Goal: Task Accomplishment & Management: Complete application form

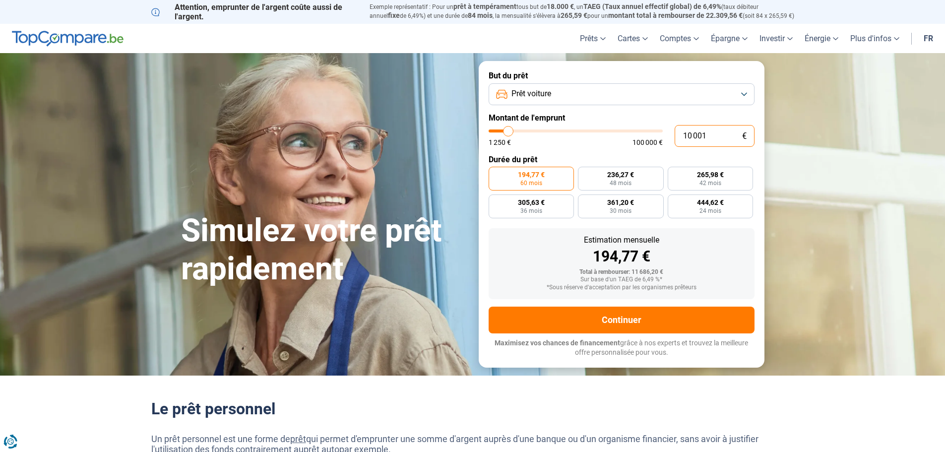
click at [708, 135] on input "10 001" at bounding box center [715, 136] width 80 height 22
drag, startPoint x: 708, startPoint y: 135, endPoint x: 662, endPoint y: 132, distance: 46.7
click at [662, 132] on div "10 001 € 1 250 € 100 000 €" at bounding box center [622, 136] width 266 height 22
type input "10000"
radio input "true"
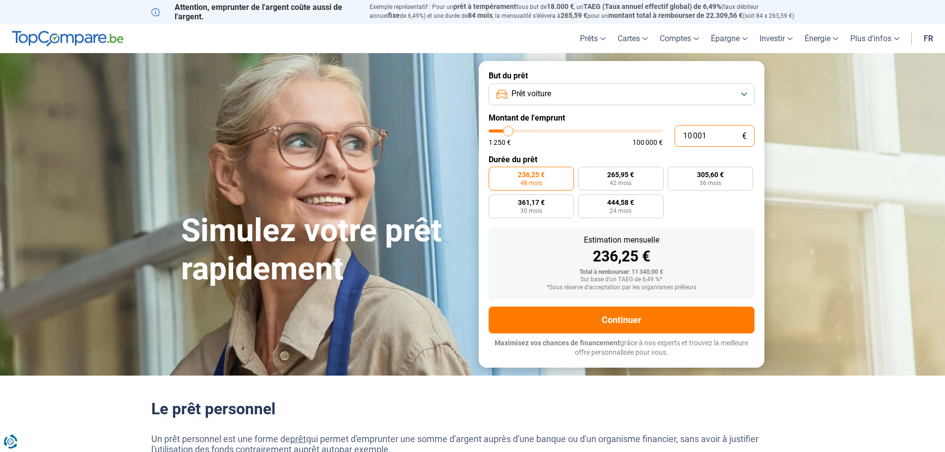
type input "1"
type input "1250"
type input "18"
type input "1250"
type input "180"
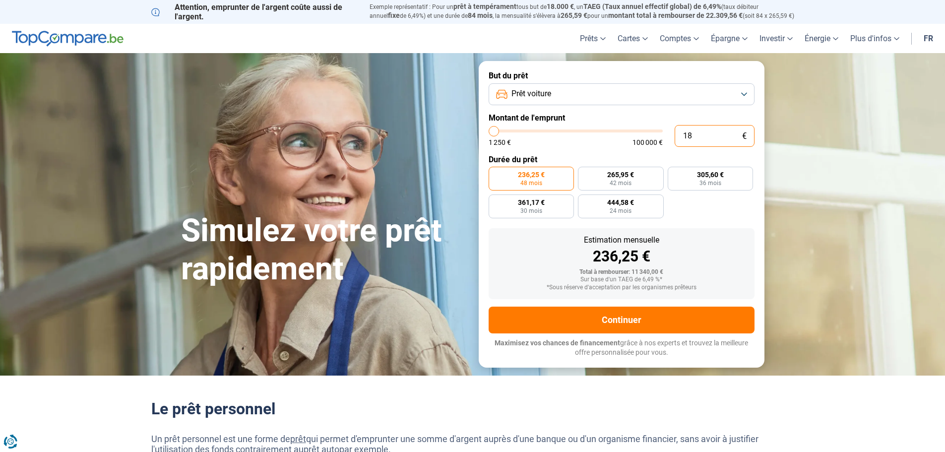
type input "1250"
type input "1 800"
type input "1750"
type input "18 000"
type input "18000"
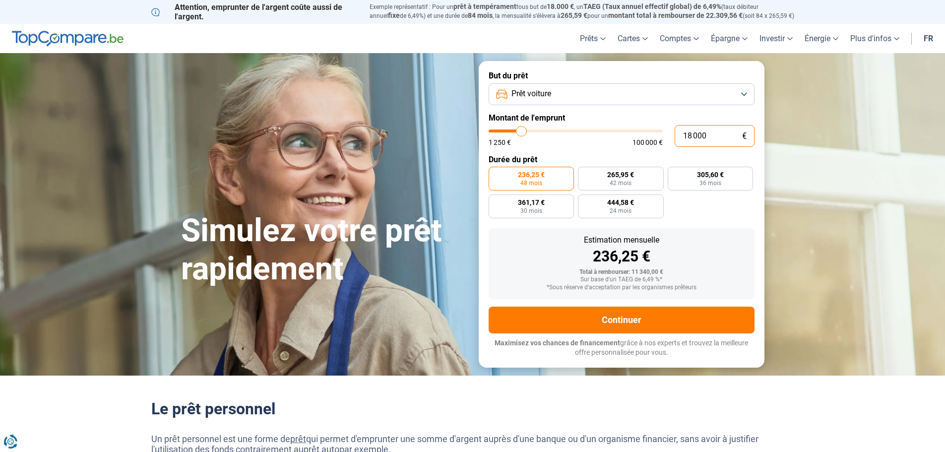
type input "18 000"
radio input "false"
click at [709, 136] on input "18 000" at bounding box center [715, 136] width 80 height 22
click at [694, 137] on input "18 000" at bounding box center [715, 136] width 80 height 22
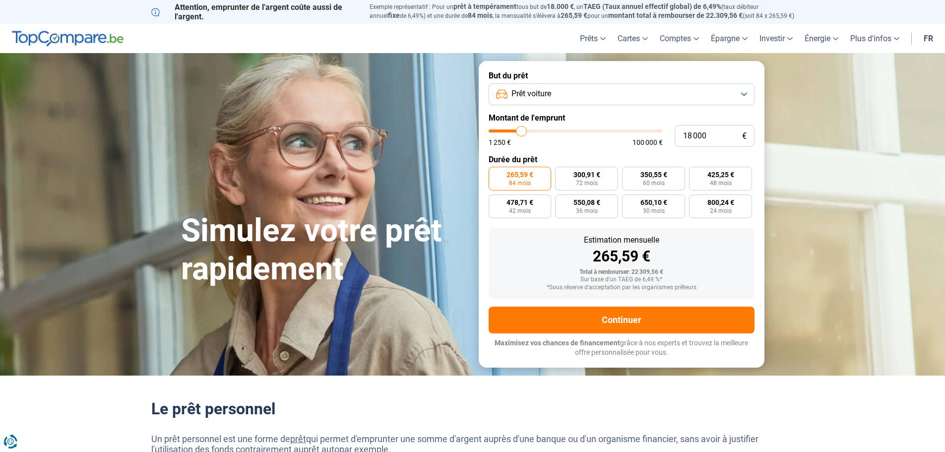
click at [709, 157] on label "Durée du prêt" at bounding box center [622, 159] width 266 height 9
type input "17 750"
type input "17750"
type input "18 500"
type input "18500"
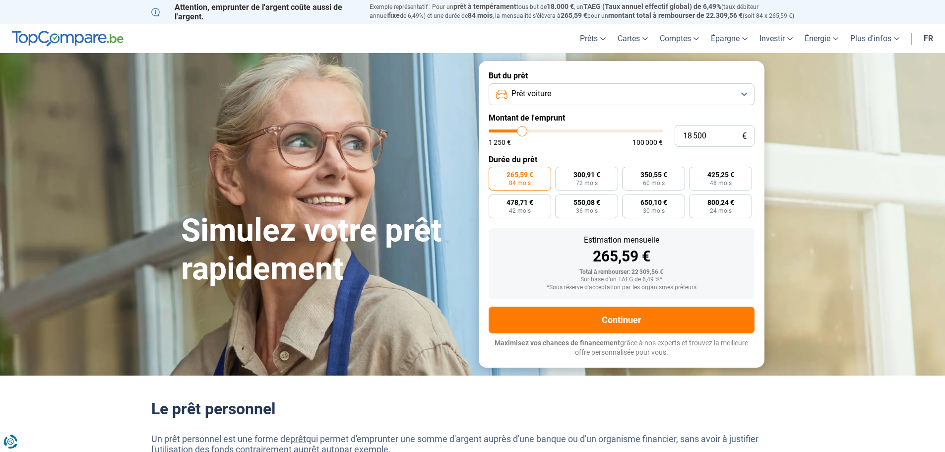
type input "18 750"
type input "18750"
type input "19 000"
type input "19000"
type input "19 250"
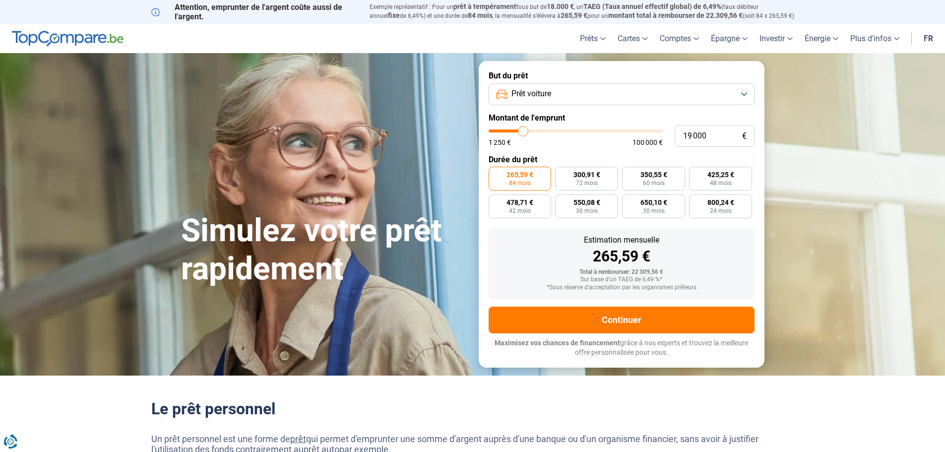
type input "19250"
type input "19 750"
type input "19750"
type input "20 000"
type input "20000"
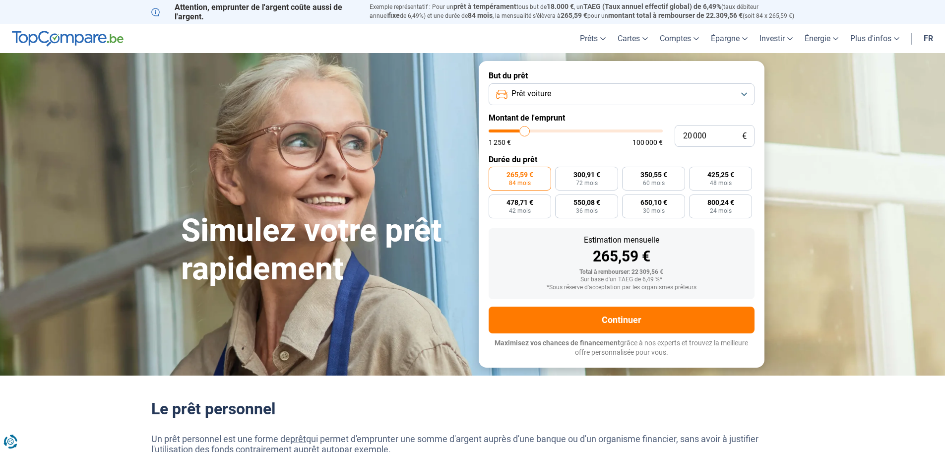
type input "20 250"
type input "20250"
type input "20 500"
type input "20500"
type input "20 750"
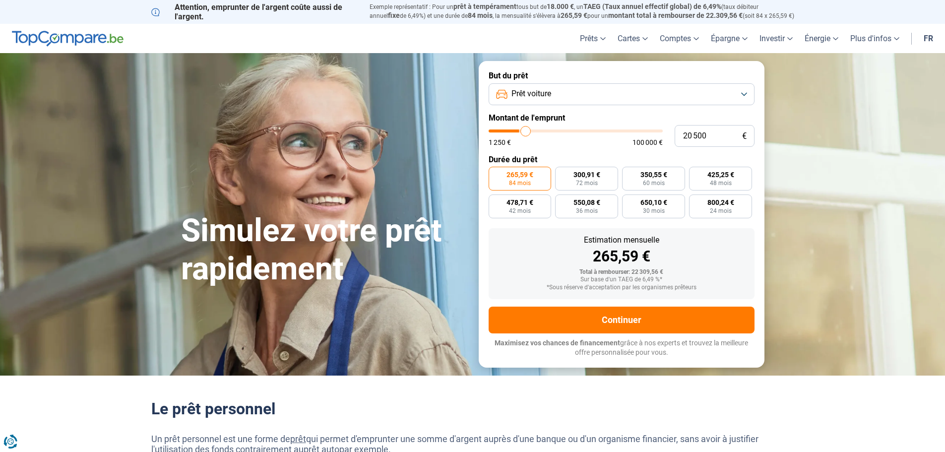
type input "20750"
type input "20 500"
type input "20500"
type input "20 250"
type input "20250"
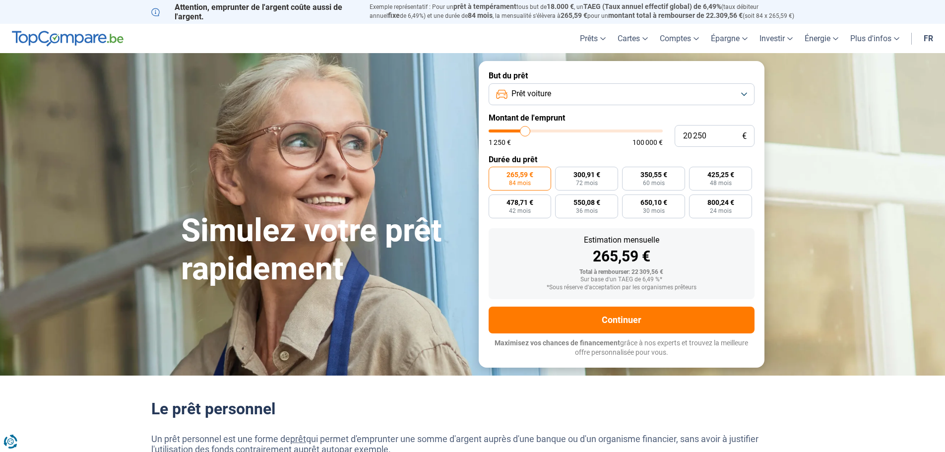
type input "20 000"
type input "20000"
type input "19 750"
type input "19750"
type input "19 250"
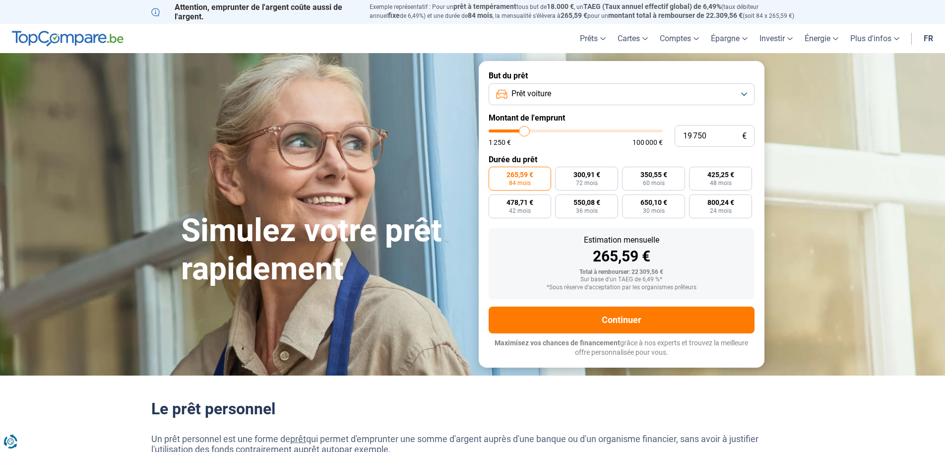
type input "19250"
type input "18 750"
type input "18750"
type input "18 500"
type input "18500"
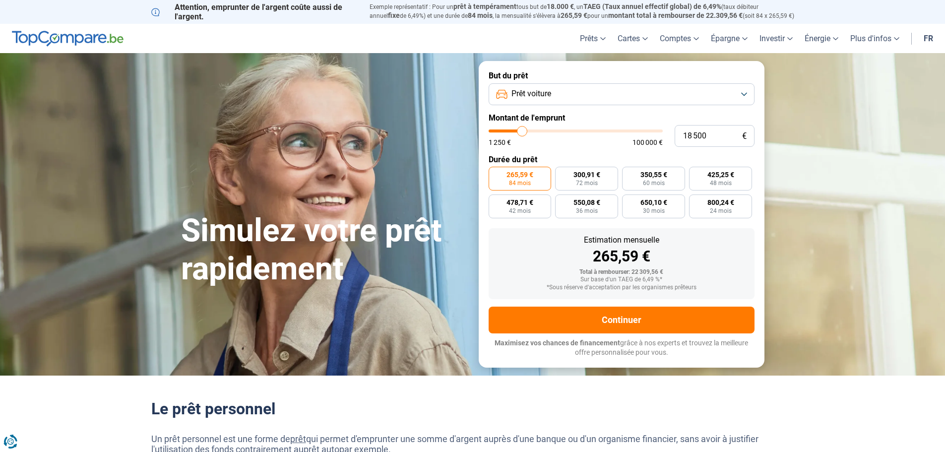
type input "18 000"
type input "18000"
type input "17 750"
type input "17750"
type input "17 250"
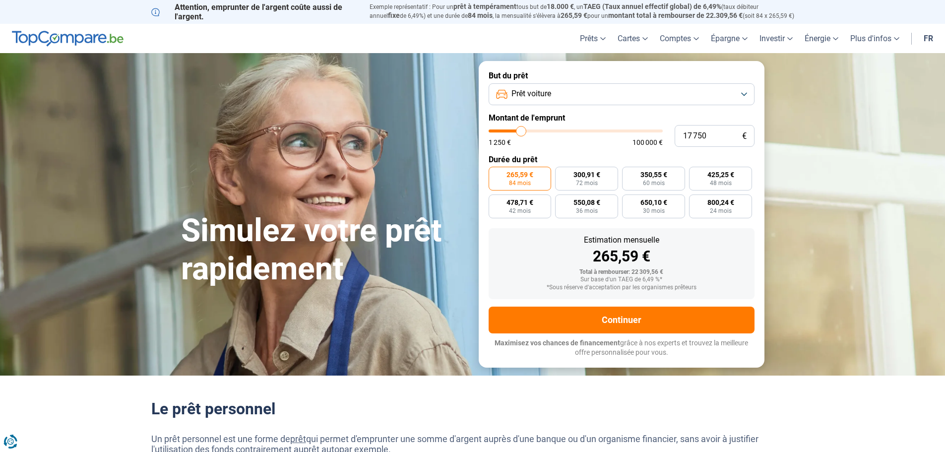
type input "17250"
type input "16 500"
type input "16500"
type input "16 000"
type input "16000"
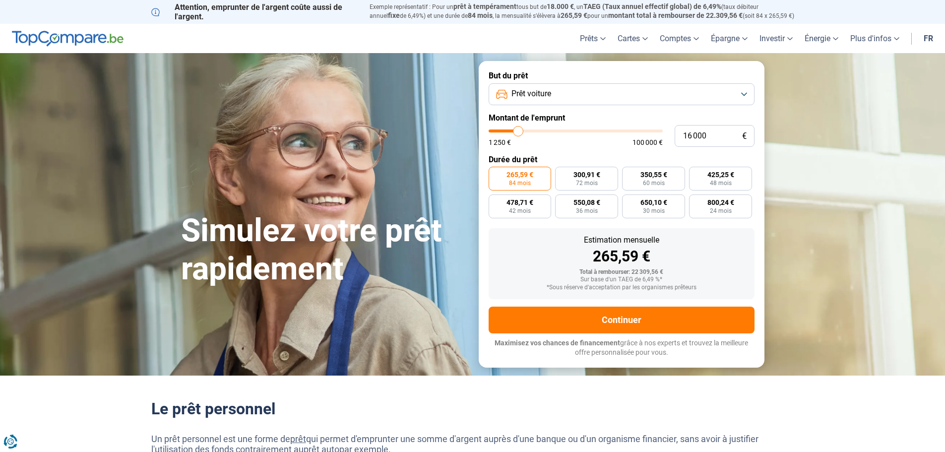
type input "15 750"
type input "15750"
type input "15 500"
type input "15500"
type input "15 000"
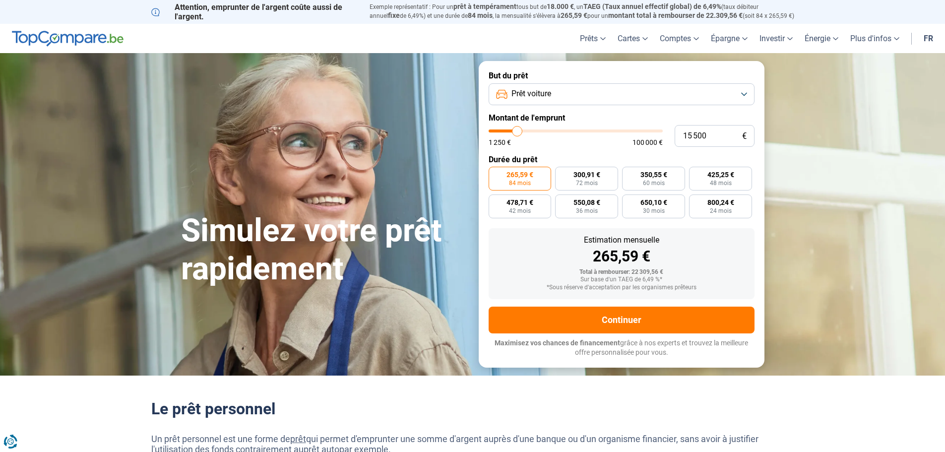
type input "15000"
type input "14 750"
type input "14750"
type input "15 000"
type input "15000"
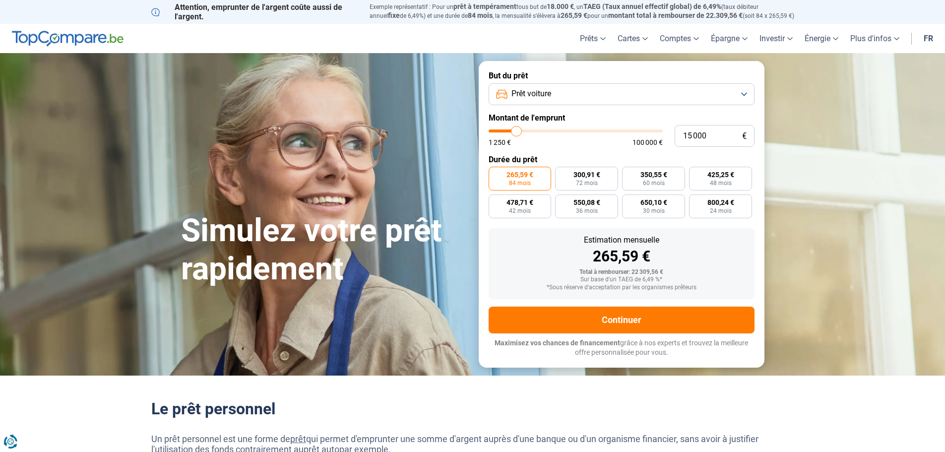
type input "15 500"
type input "15500"
type input "15 750"
type input "15750"
type input "16 000"
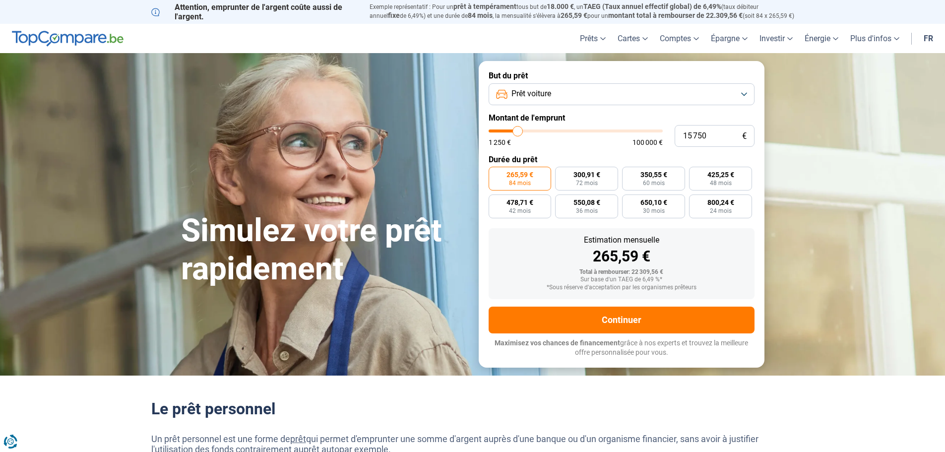
type input "16000"
type input "16 250"
type input "16250"
type input "16 500"
type input "16500"
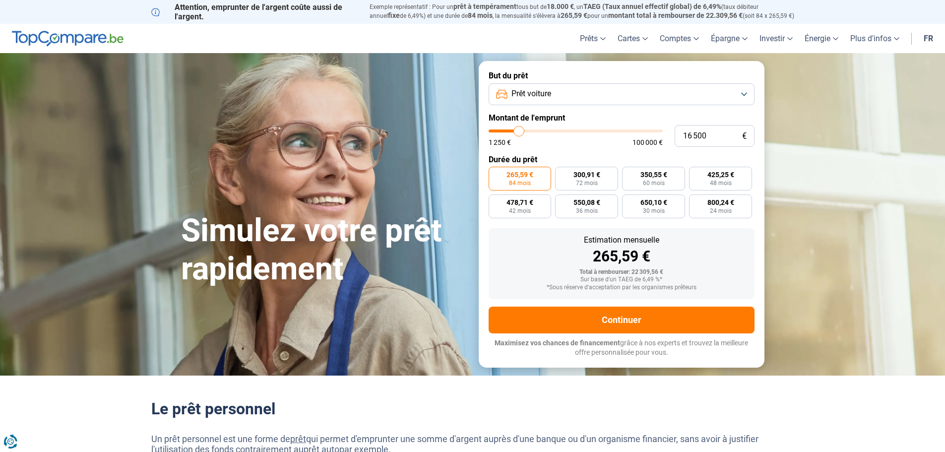
type input "17 000"
type input "17000"
type input "17 250"
type input "17250"
type input "17 500"
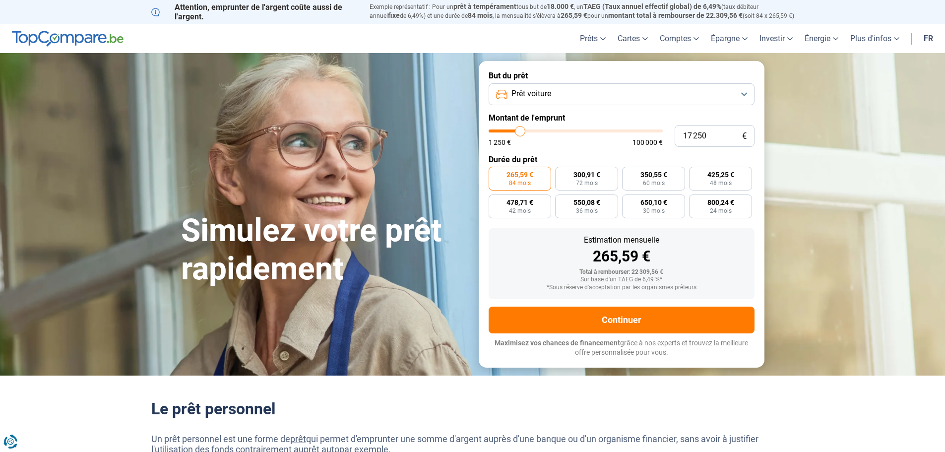
type input "17500"
type input "17 750"
type input "17750"
click at [521, 132] on input "range" at bounding box center [576, 130] width 174 height 3
type input "18 000"
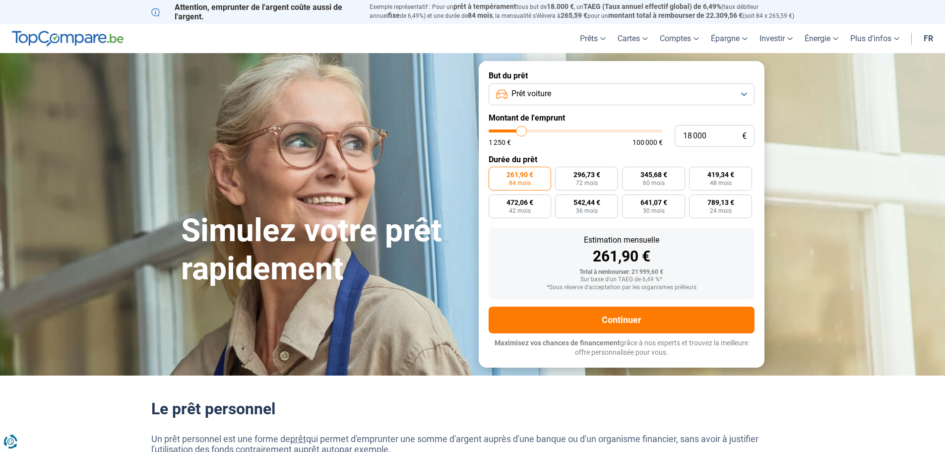
type input "18000"
click at [522, 132] on input "range" at bounding box center [576, 130] width 174 height 3
click at [543, 98] on span "Prêt voiture" at bounding box center [531, 93] width 40 height 11
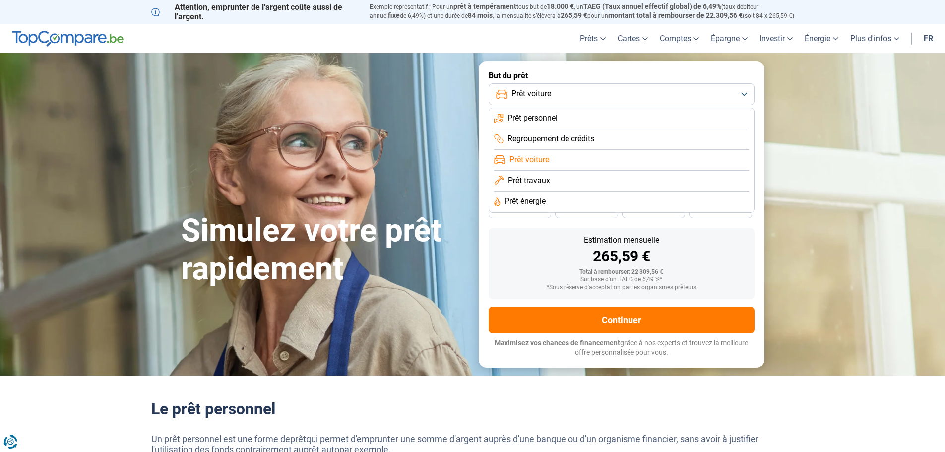
click at [543, 98] on span "Prêt voiture" at bounding box center [531, 93] width 40 height 11
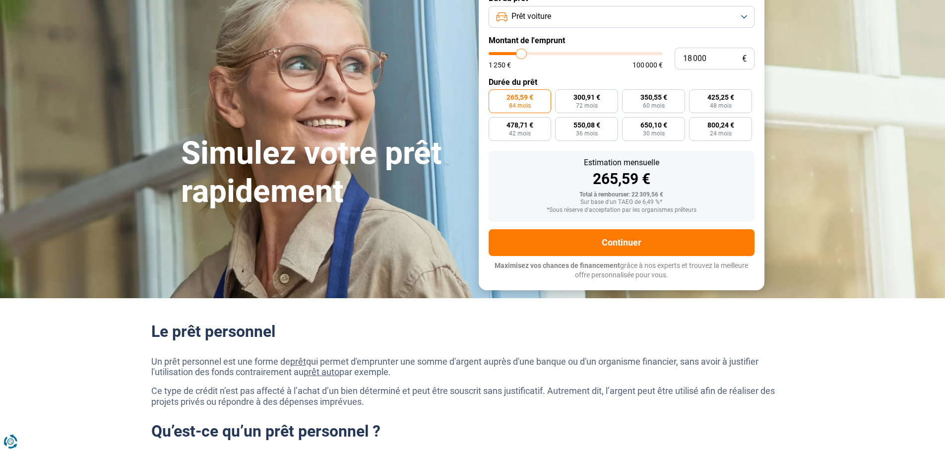
scroll to position [50, 0]
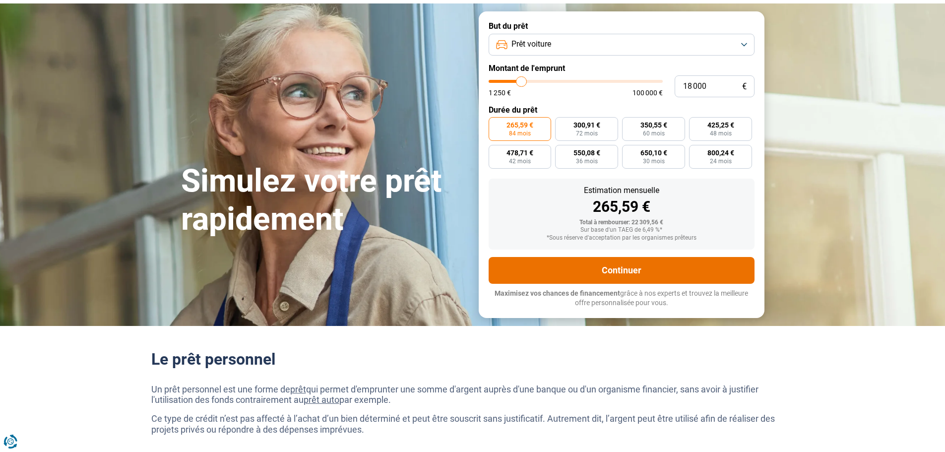
click at [556, 273] on button "Continuer" at bounding box center [622, 270] width 266 height 27
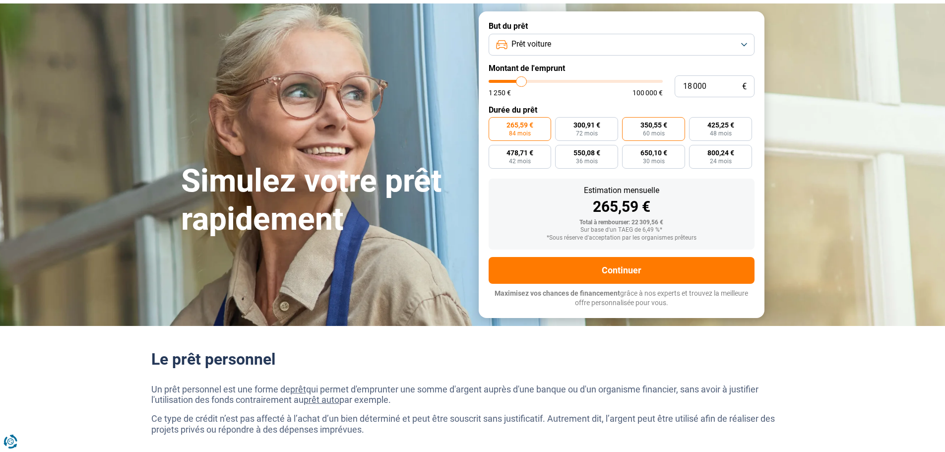
click at [661, 133] on span "60 mois" at bounding box center [654, 133] width 22 height 6
click at [628, 124] on input "350,55 € 60 mois" at bounding box center [625, 120] width 6 height 6
radio input "true"
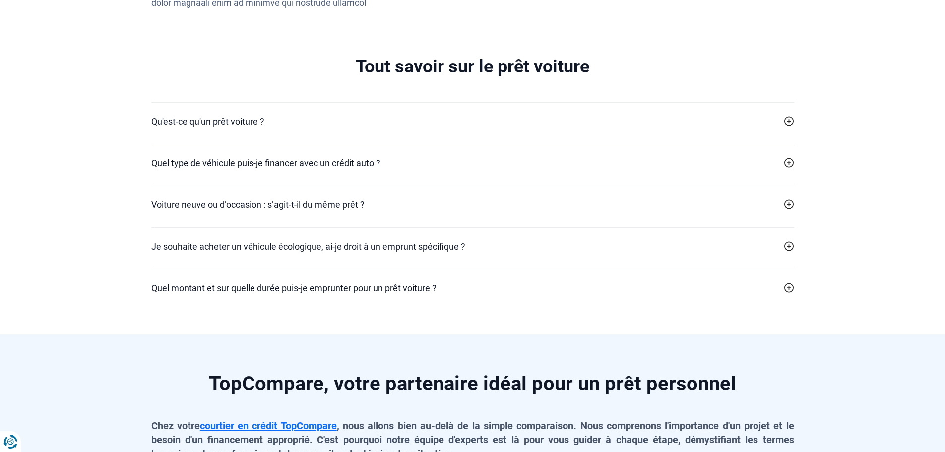
scroll to position [2182, 0]
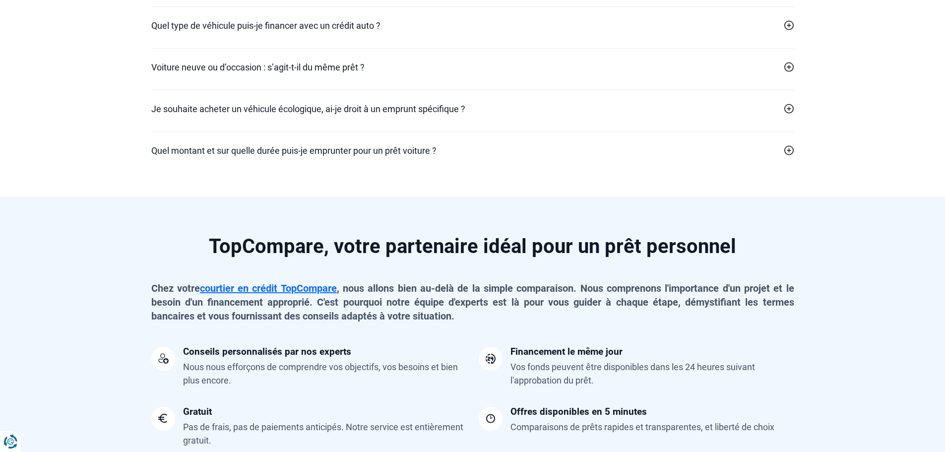
click at [232, 77] on div "Voiture neuve ou d’occasion : s’agit-t-il du même prêt ? Pour de nombreux prête…" at bounding box center [472, 69] width 643 height 42
click at [234, 67] on h2 "Voiture neuve ou d’occasion : s’agit-t-il du même prêt ?" at bounding box center [257, 67] width 213 height 13
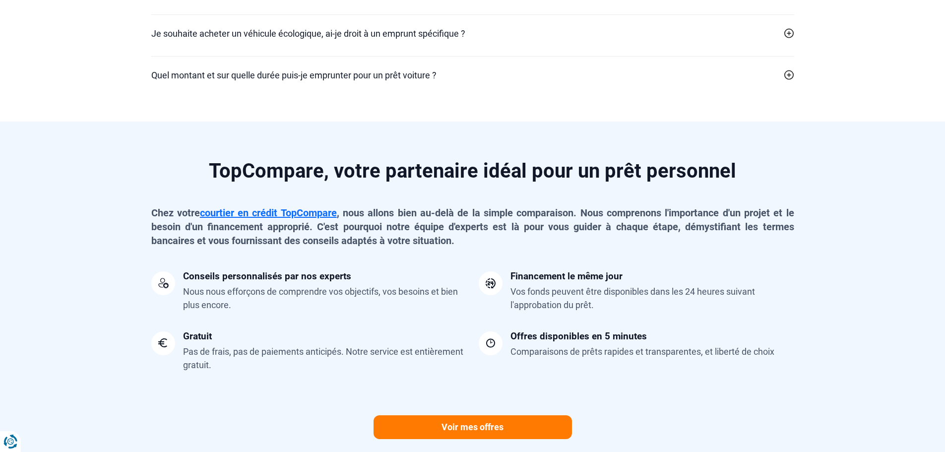
scroll to position [2331, 0]
